Goal: Transaction & Acquisition: Book appointment/travel/reservation

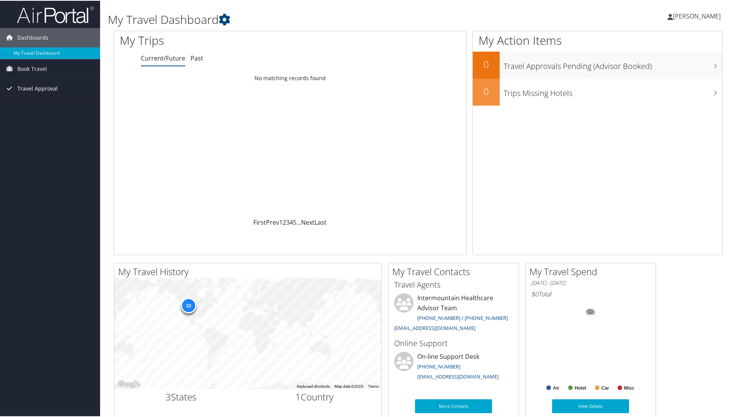
click at [20, 88] on span "Travel Approval" at bounding box center [37, 87] width 40 height 19
click at [36, 69] on span "Book Travel" at bounding box center [32, 68] width 30 height 19
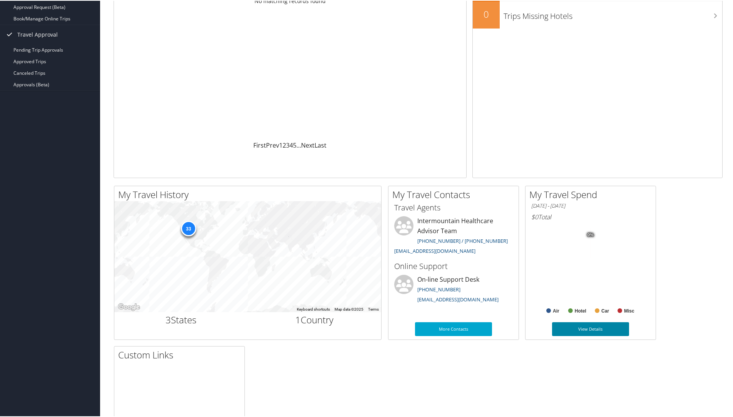
click at [593, 330] on link "View Details" at bounding box center [590, 328] width 77 height 14
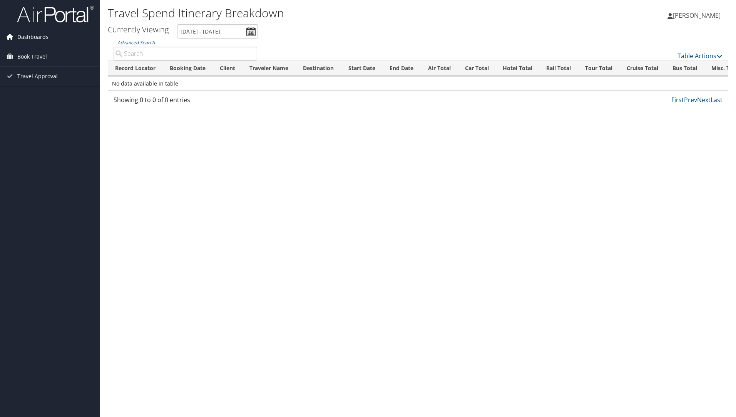
click at [23, 37] on span "Dashboards" at bounding box center [32, 36] width 31 height 19
click at [35, 36] on span "Dashboards" at bounding box center [32, 36] width 31 height 19
click at [12, 34] on icon at bounding box center [10, 37] width 12 height 12
click at [22, 48] on link "My Travel Dashboard" at bounding box center [50, 53] width 100 height 12
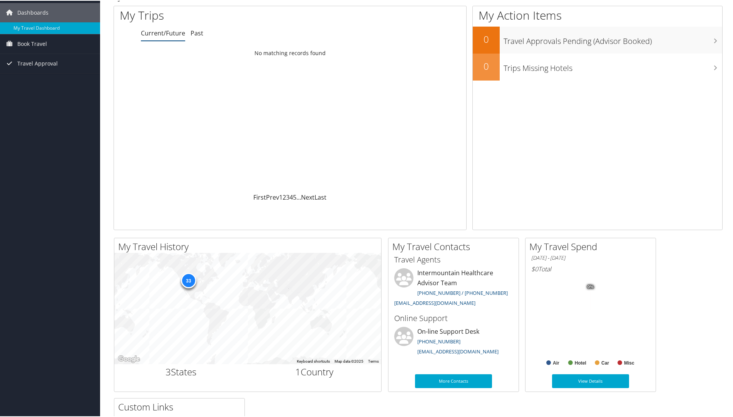
scroll to position [38, 0]
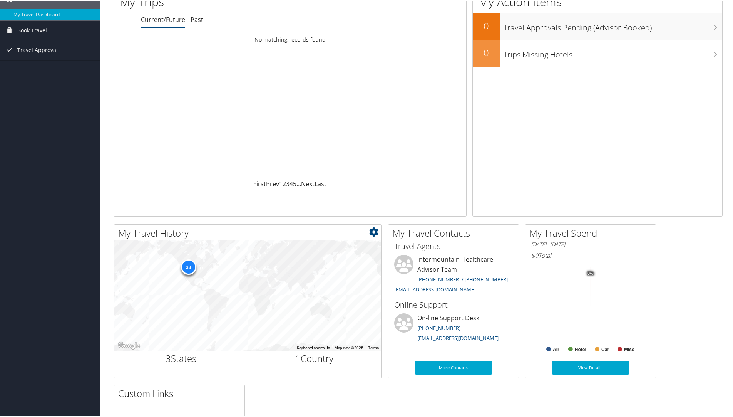
click at [185, 268] on div "33" at bounding box center [188, 265] width 15 height 15
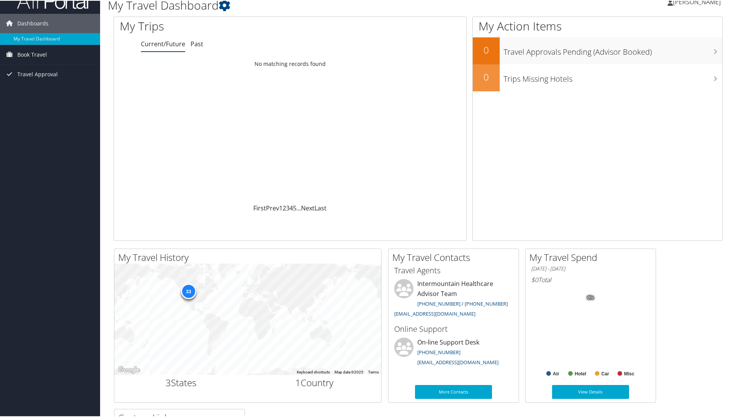
scroll to position [0, 0]
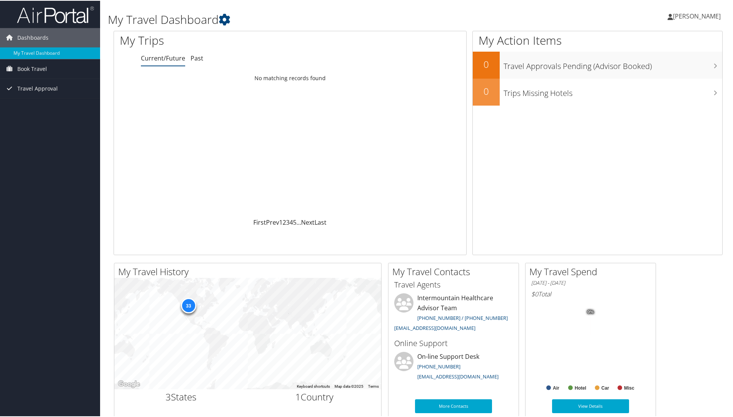
click at [412, 76] on td "No matching records found" at bounding box center [290, 77] width 352 height 14
click at [727, 416] on html "Menu Dashboards ► My Travel Dashboard Book Travel ► Approval Request (Beta) Boo…" at bounding box center [368, 208] width 736 height 417
click at [527, 187] on div "My Action Items 0 Travel Approvals Pending (Advisor Booked) 0 Trips Missing Hot…" at bounding box center [597, 142] width 250 height 224
click at [42, 68] on span "Book Travel" at bounding box center [32, 68] width 30 height 19
click at [33, 93] on link "Book/Manage Online Trips" at bounding box center [50, 95] width 100 height 12
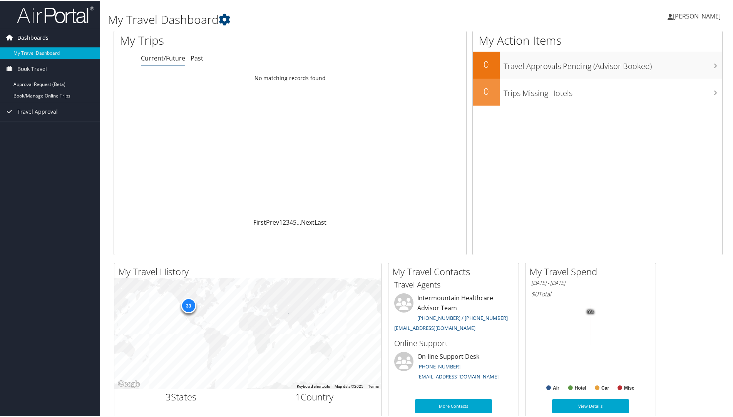
click at [32, 35] on span "Dashboards" at bounding box center [32, 36] width 31 height 19
click at [9, 37] on icon at bounding box center [10, 37] width 12 height 12
click at [28, 55] on link "My Travel Dashboard" at bounding box center [50, 53] width 100 height 12
click at [38, 69] on span "Book Travel" at bounding box center [32, 68] width 30 height 19
